Goal: Information Seeking & Learning: Learn about a topic

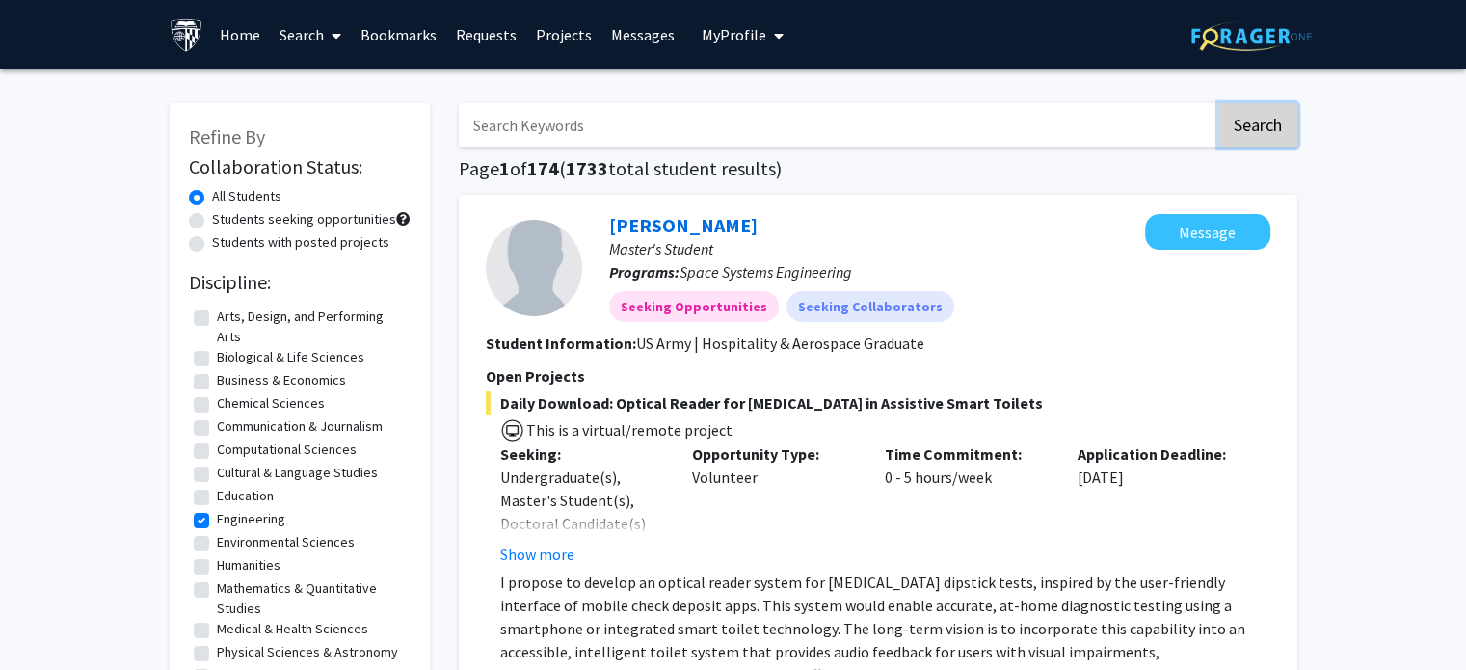
click at [1261, 117] on button "Search" at bounding box center [1257, 125] width 79 height 44
checkbox input "false"
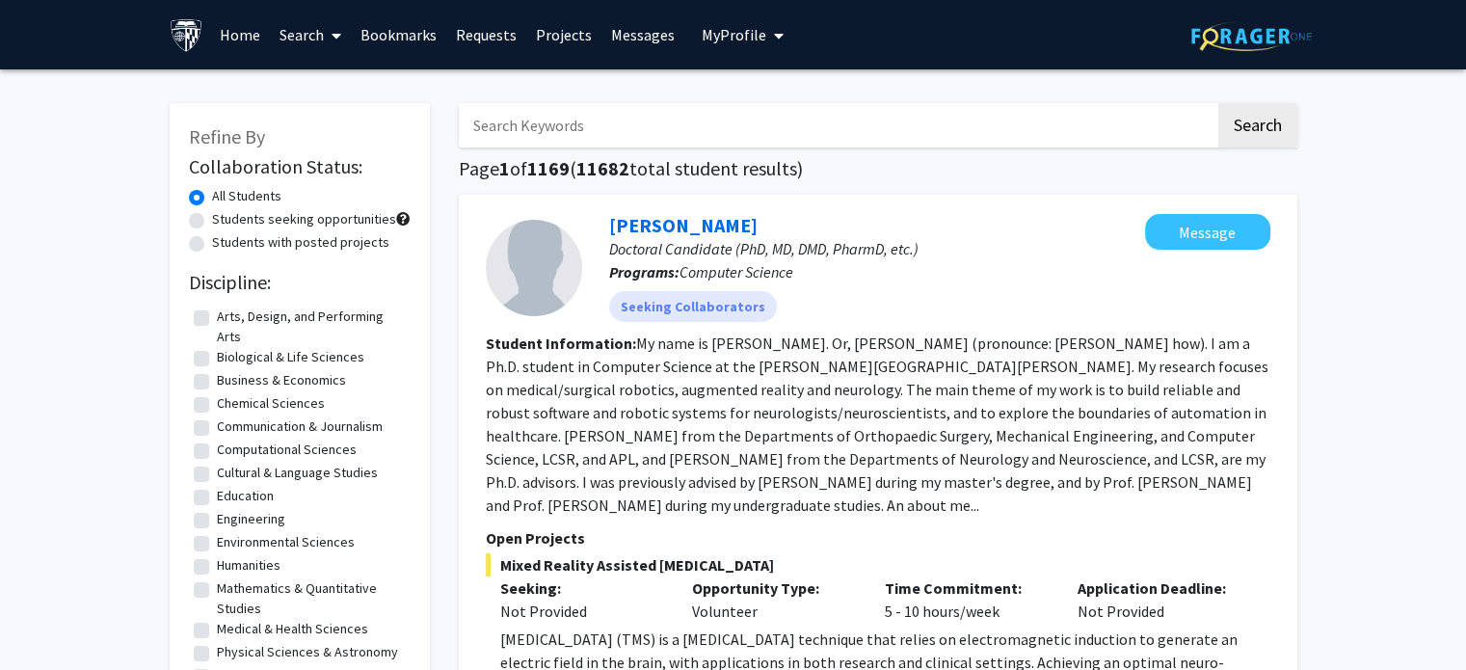
click at [725, 136] on input "Search Keywords" at bounding box center [837, 125] width 756 height 44
click at [943, 422] on section "Student Information: My name is [PERSON_NAME]. Or, [PERSON_NAME] (pronounce: [P…" at bounding box center [878, 423] width 784 height 185
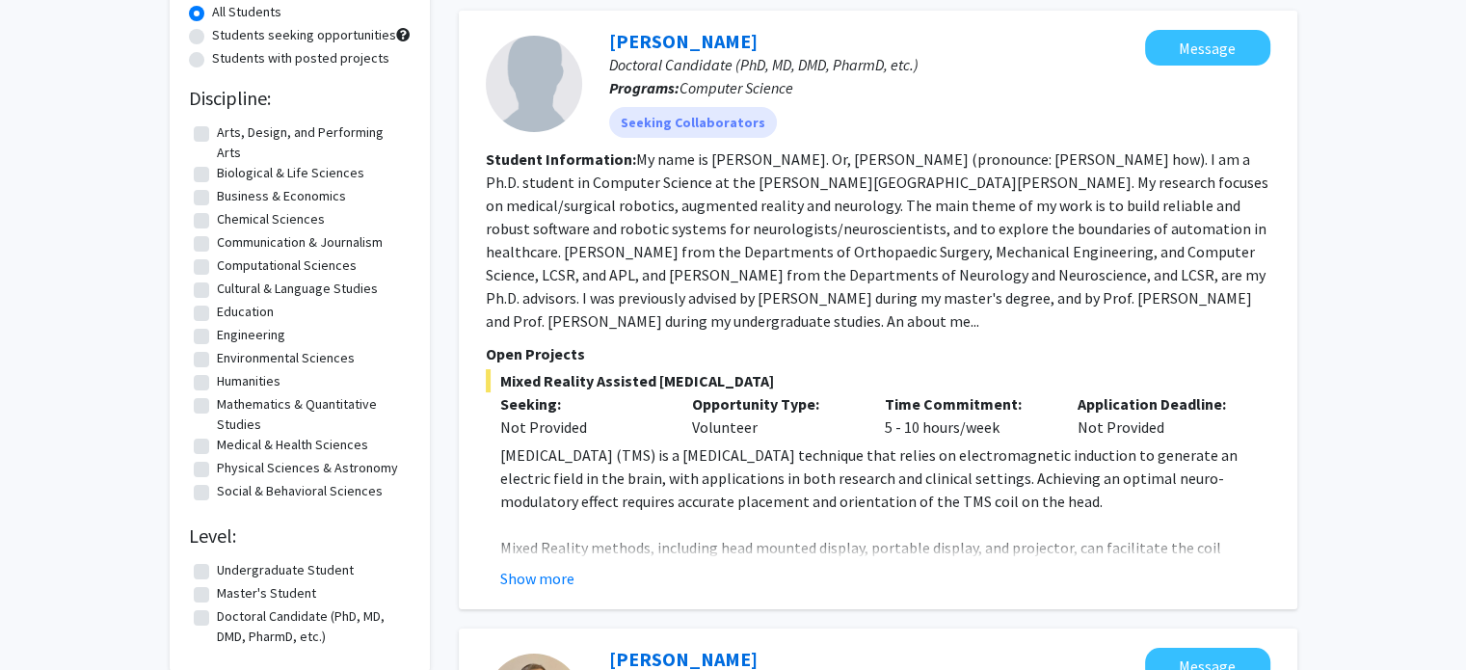
scroll to position [192, 0]
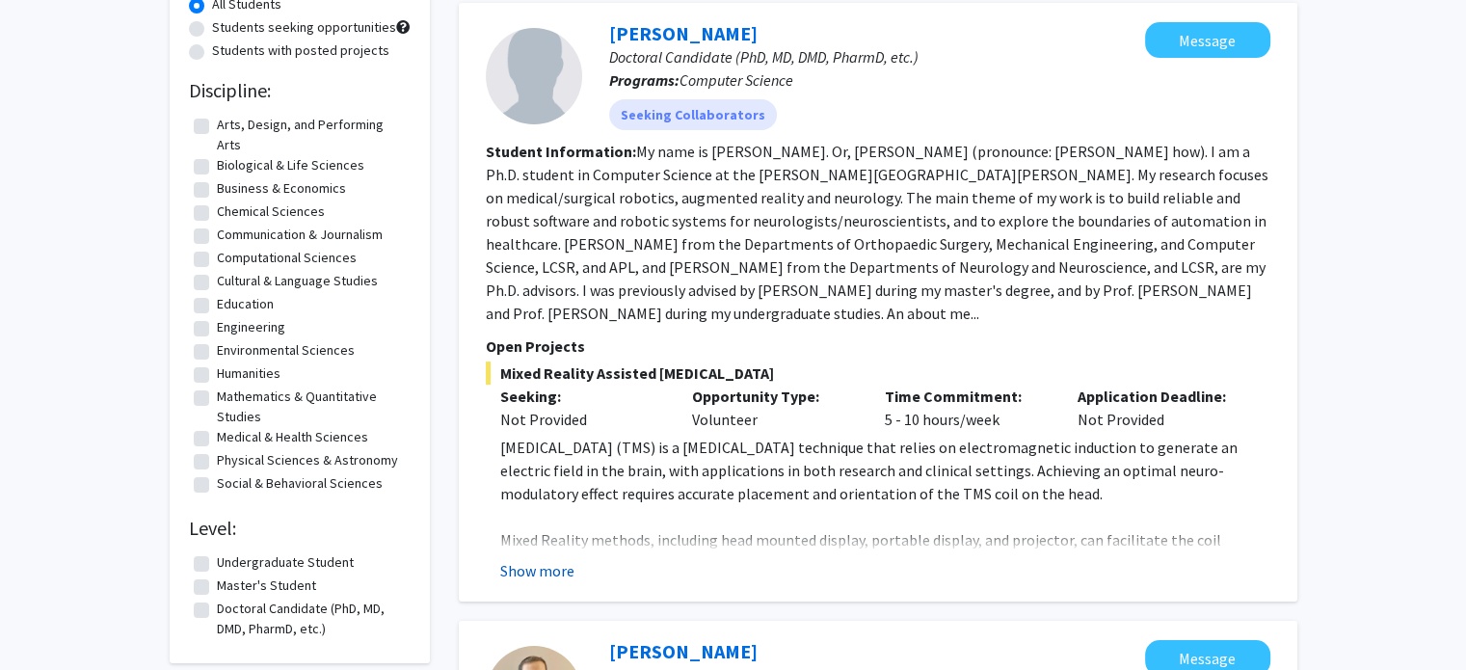
click at [566, 573] on button "Show more" at bounding box center [537, 570] width 74 height 23
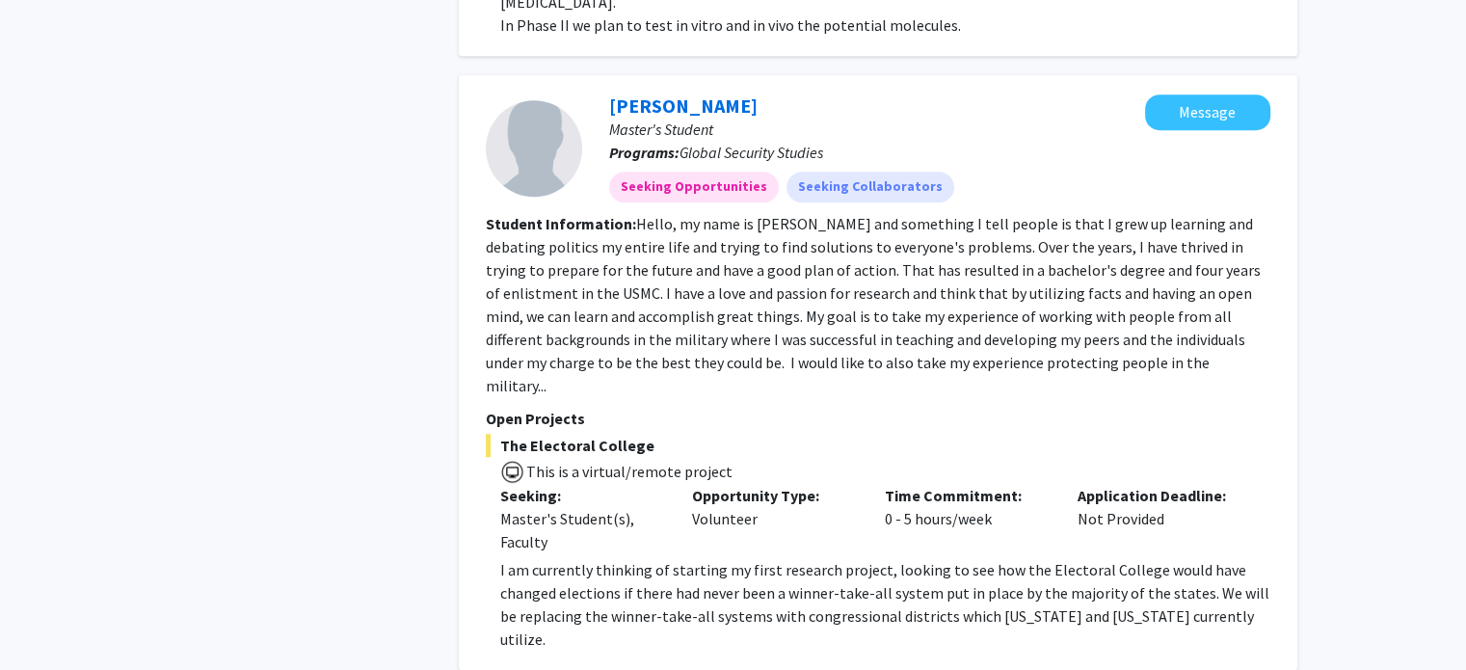
scroll to position [1322, 0]
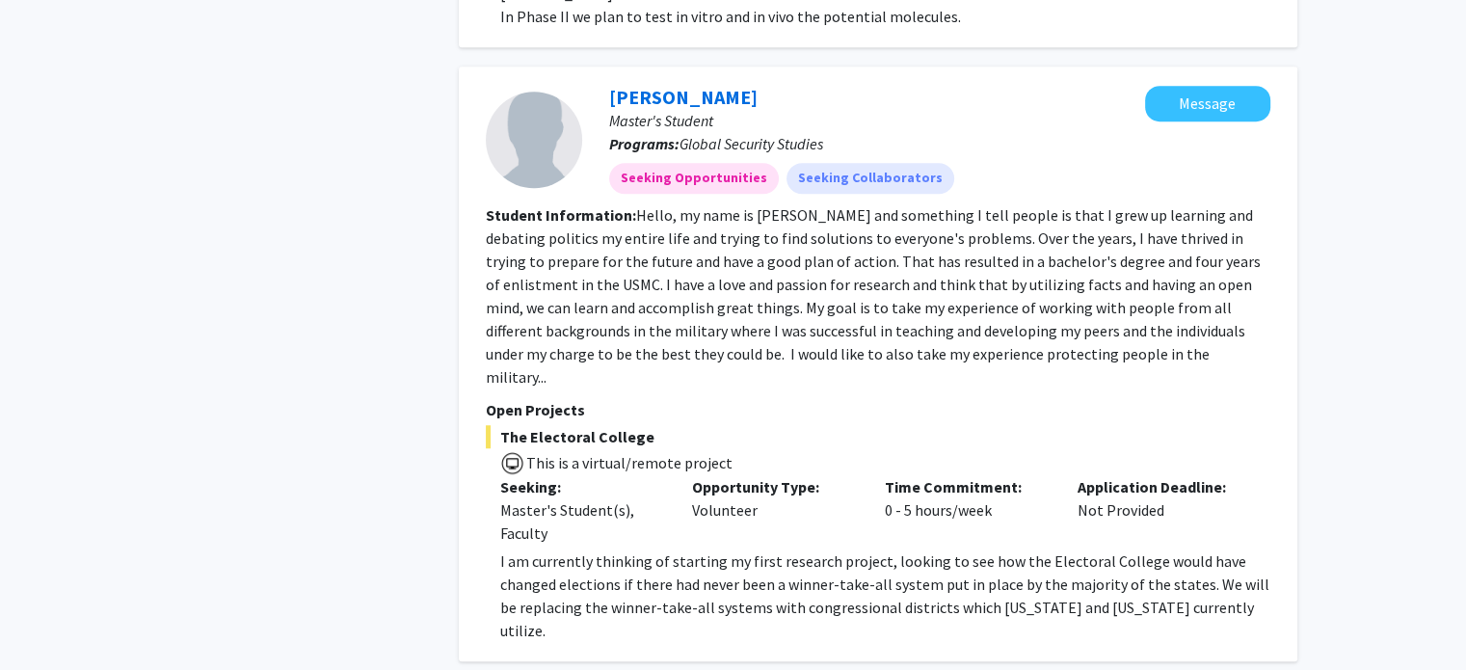
click at [773, 549] on p "I am currently thinking of starting my first research project, looking to see h…" at bounding box center [885, 595] width 770 height 93
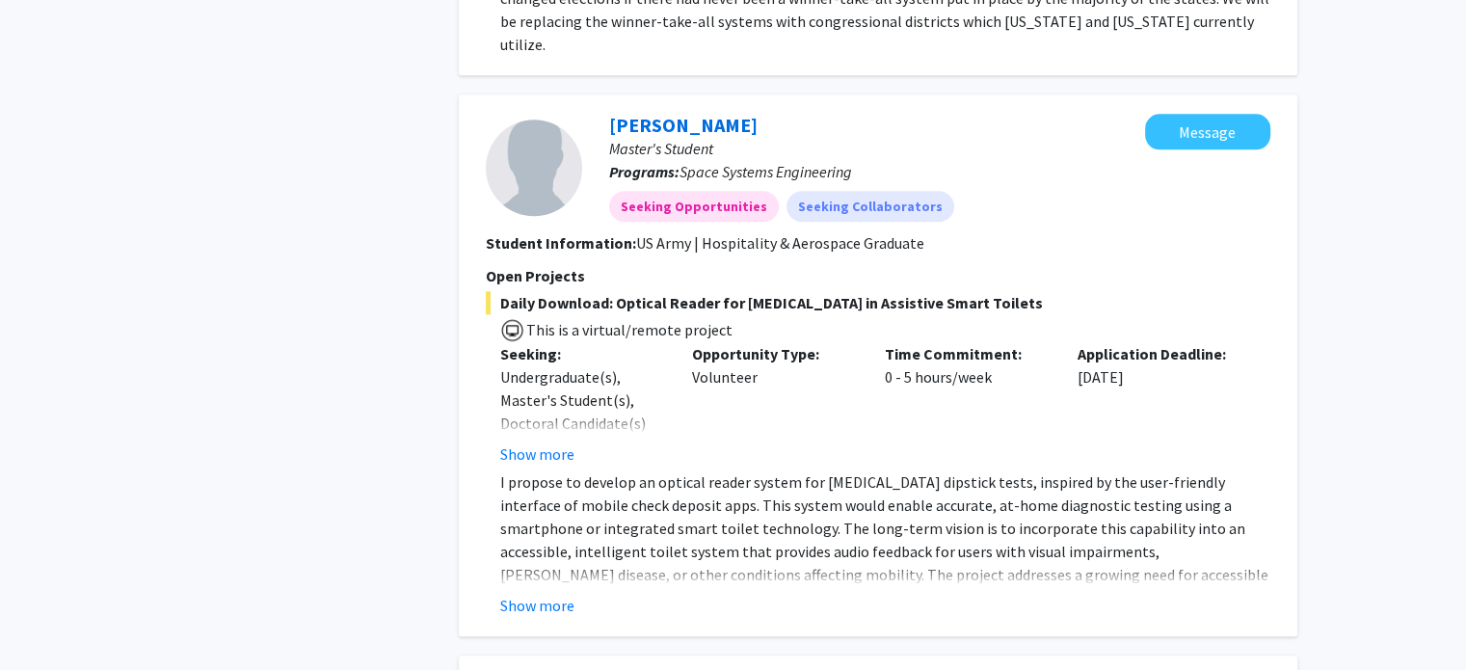
scroll to position [1933, 0]
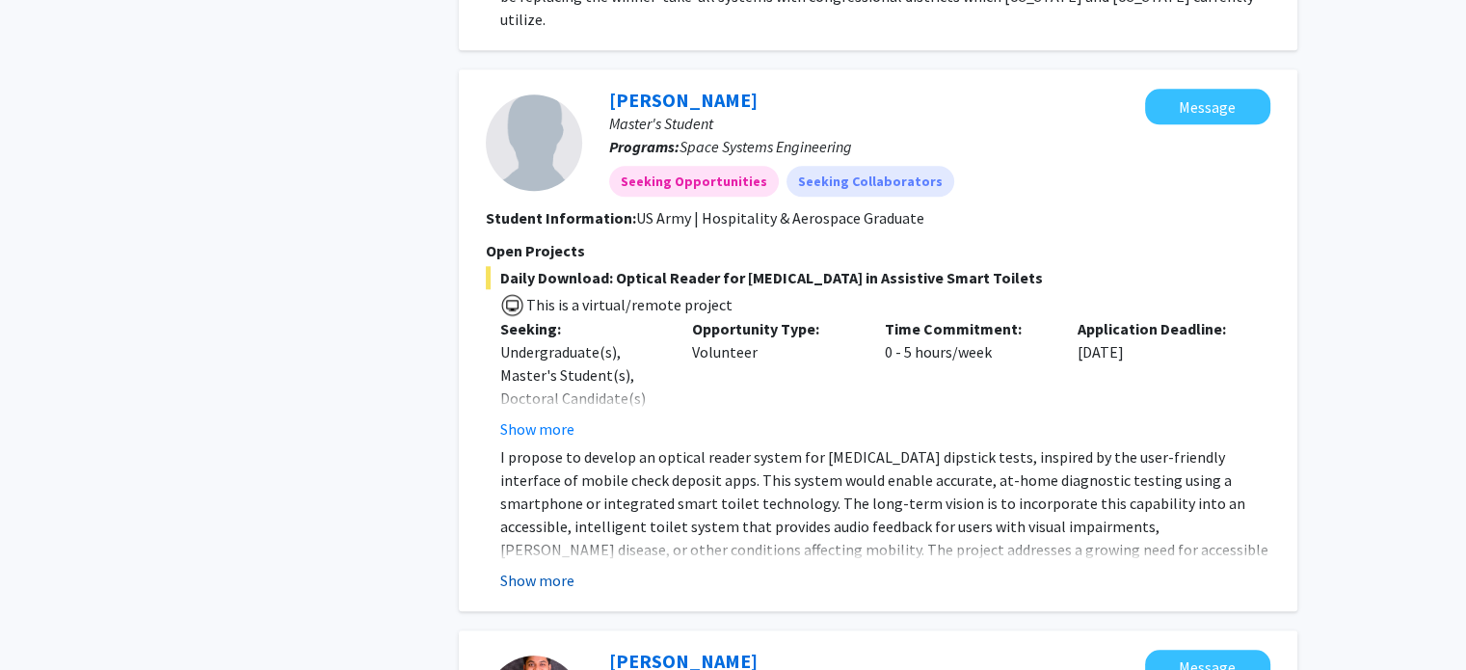
click at [567, 569] on button "Show more" at bounding box center [537, 580] width 74 height 23
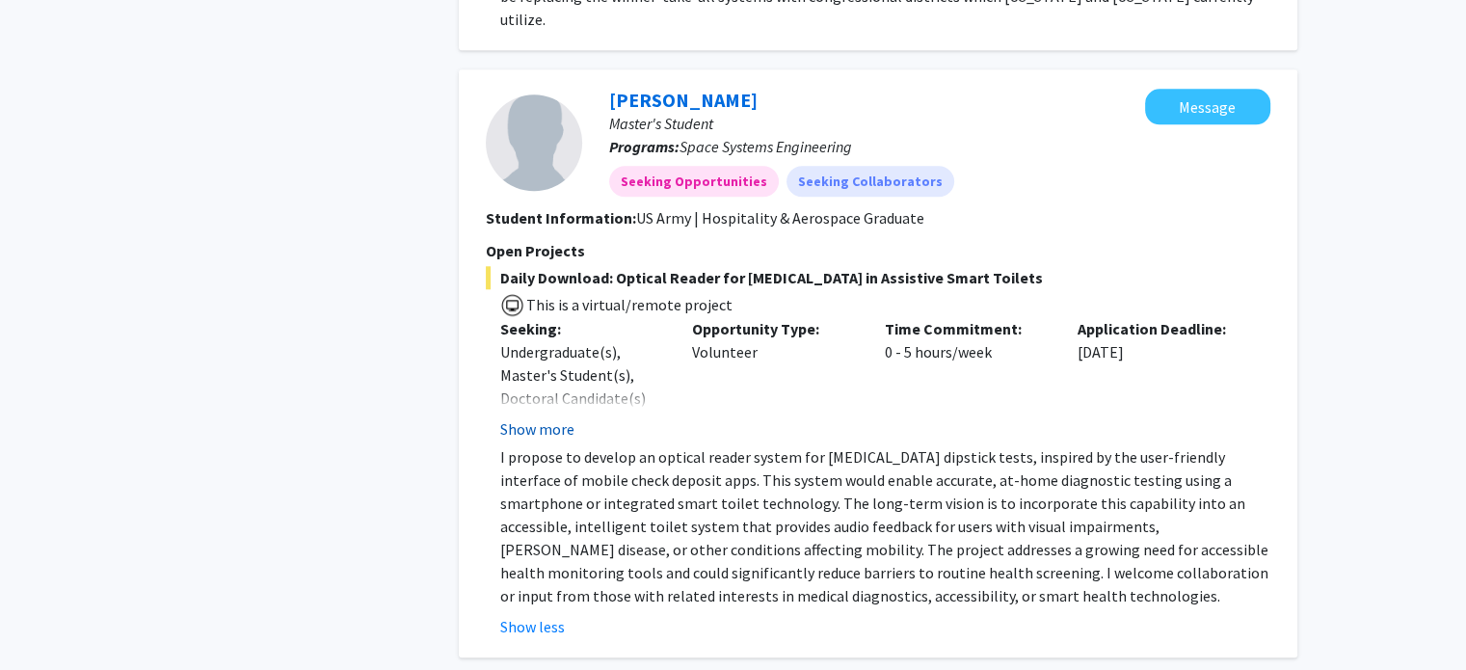
click at [552, 417] on button "Show more" at bounding box center [537, 428] width 74 height 23
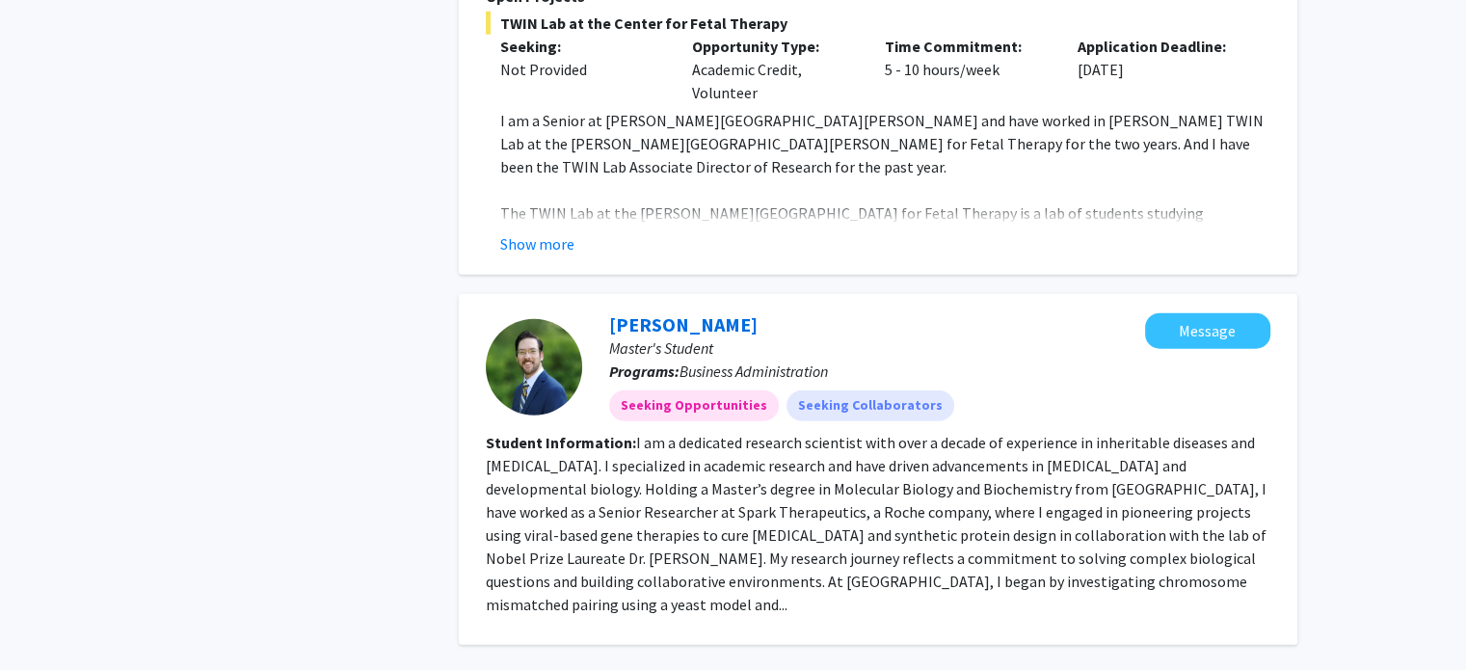
scroll to position [5015, 0]
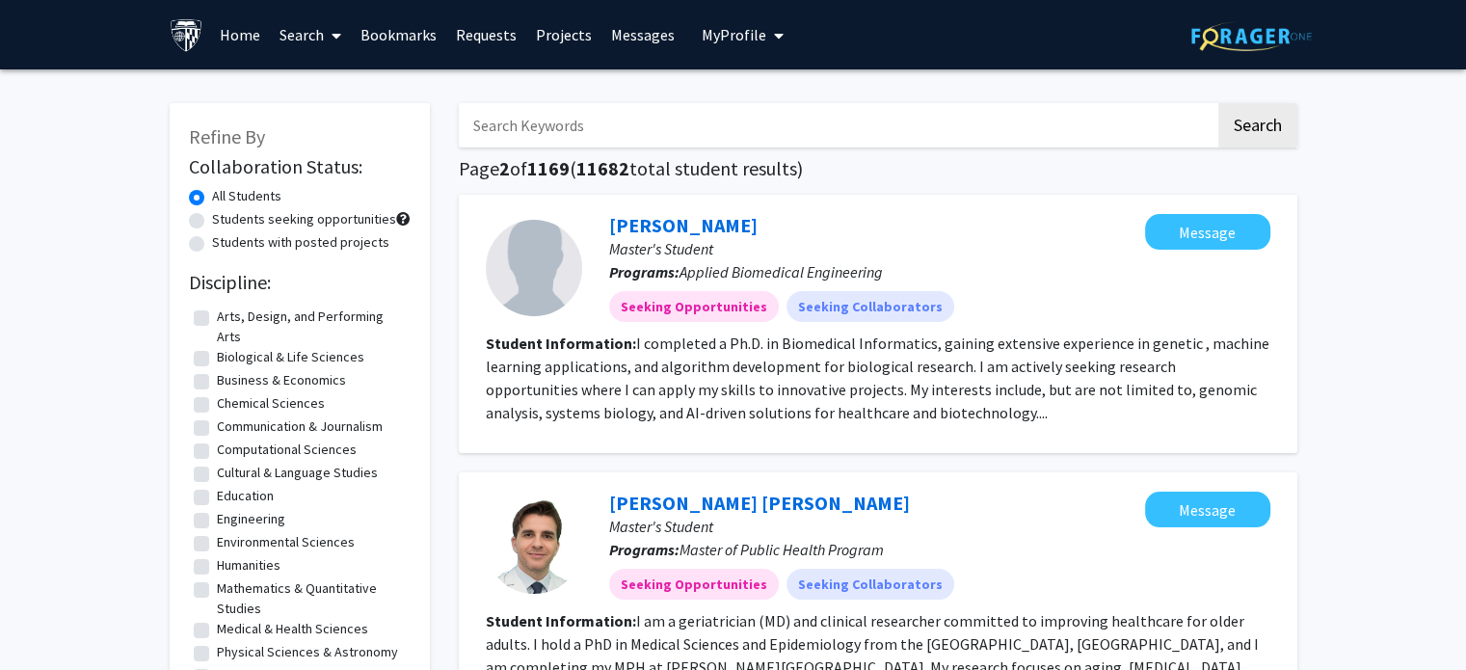
click at [270, 519] on label "Engineering" at bounding box center [251, 519] width 68 height 20
click at [229, 519] on input "Engineering" at bounding box center [223, 515] width 13 height 13
checkbox input "true"
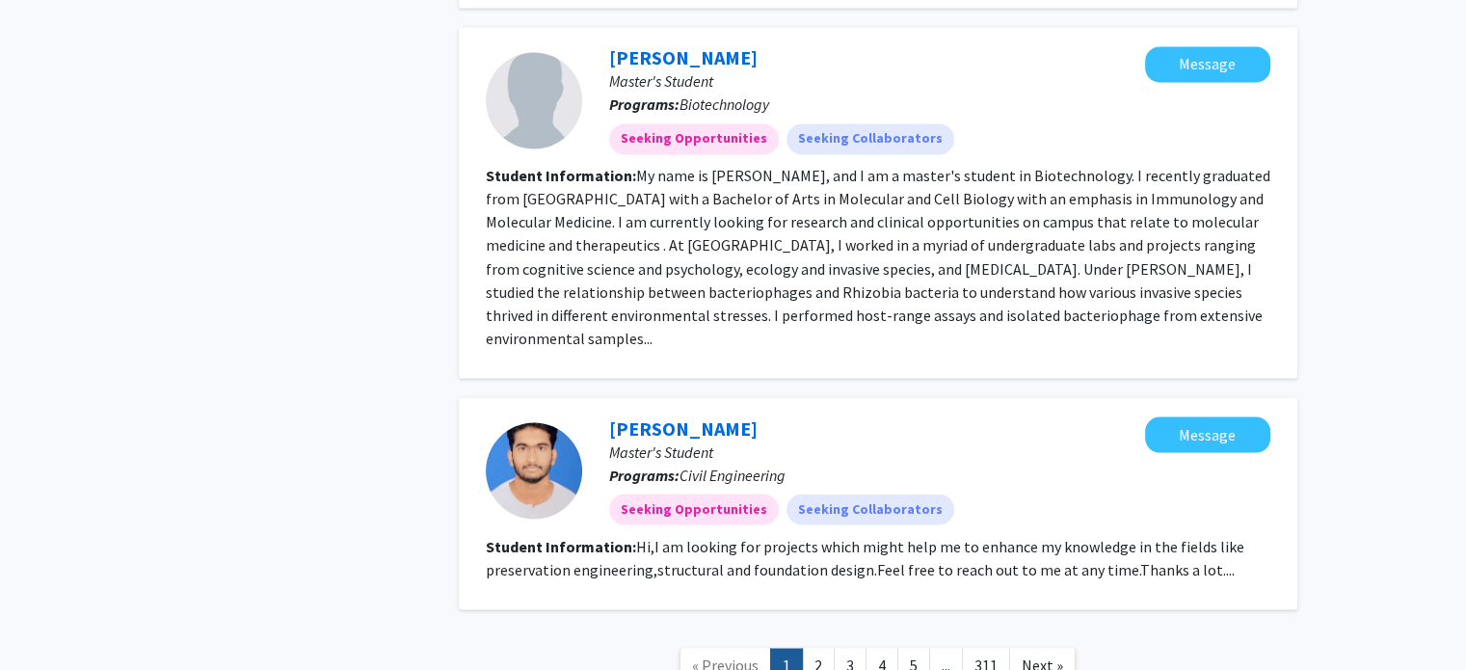
scroll to position [3413, 0]
click at [812, 647] on link "2" at bounding box center [818, 664] width 33 height 34
